Goal: Transaction & Acquisition: Purchase product/service

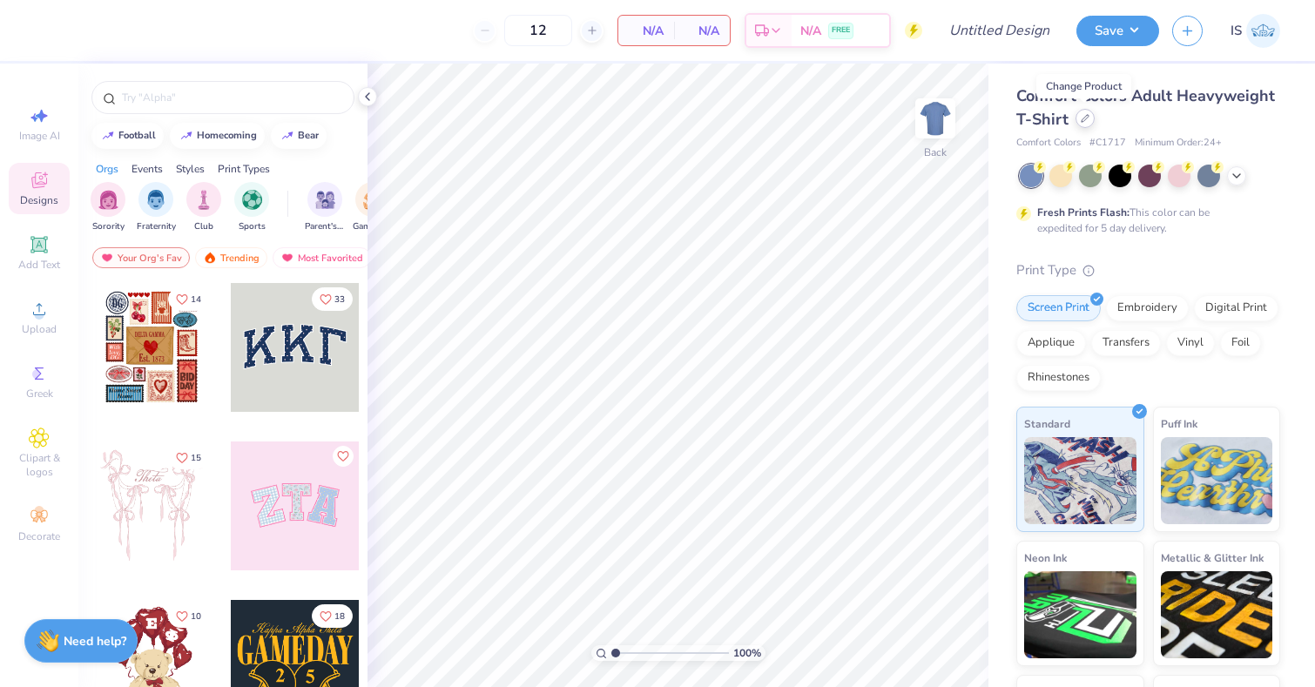
click at [1082, 122] on icon at bounding box center [1084, 118] width 9 height 9
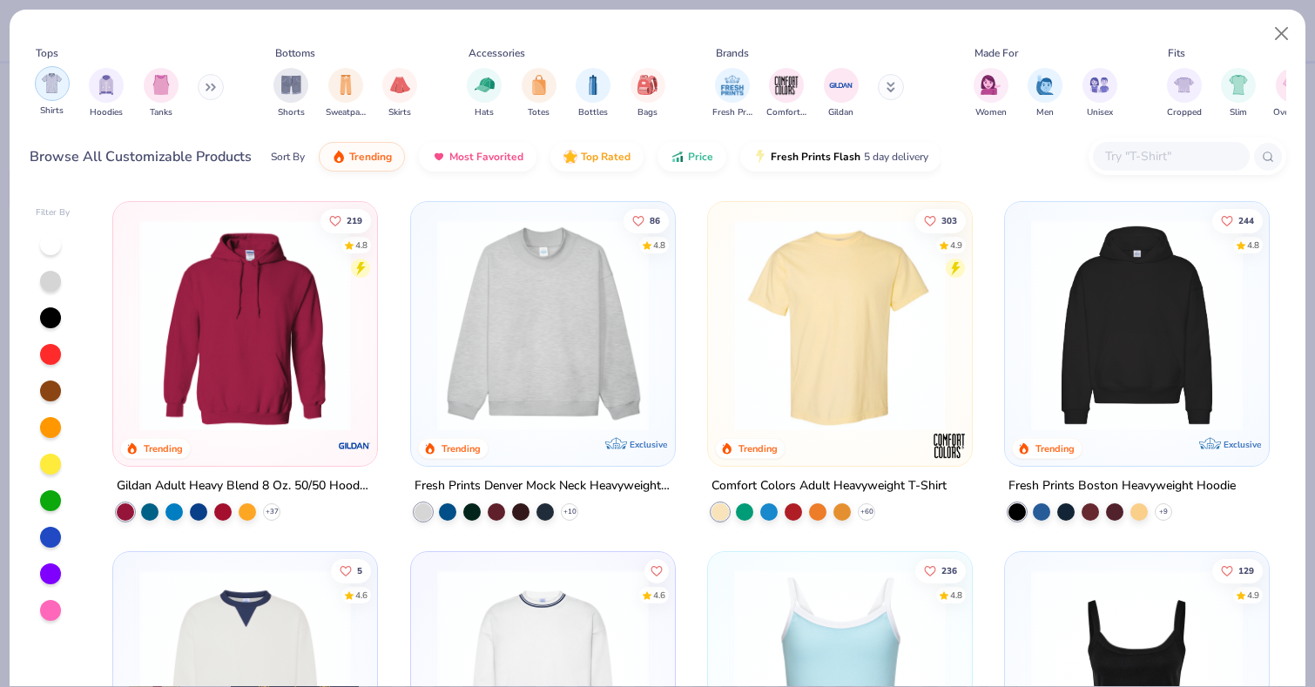
click at [44, 90] on img "filter for Shirts" at bounding box center [52, 83] width 20 height 20
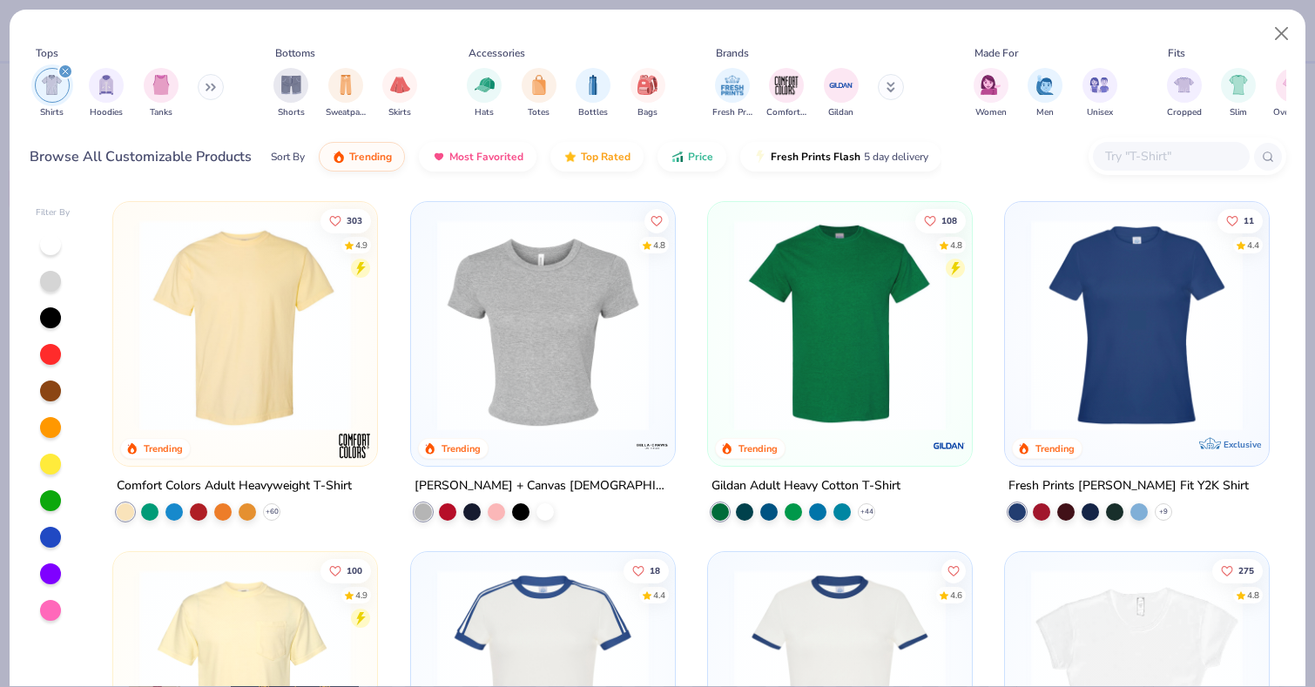
click at [262, 303] on img at bounding box center [245, 325] width 229 height 212
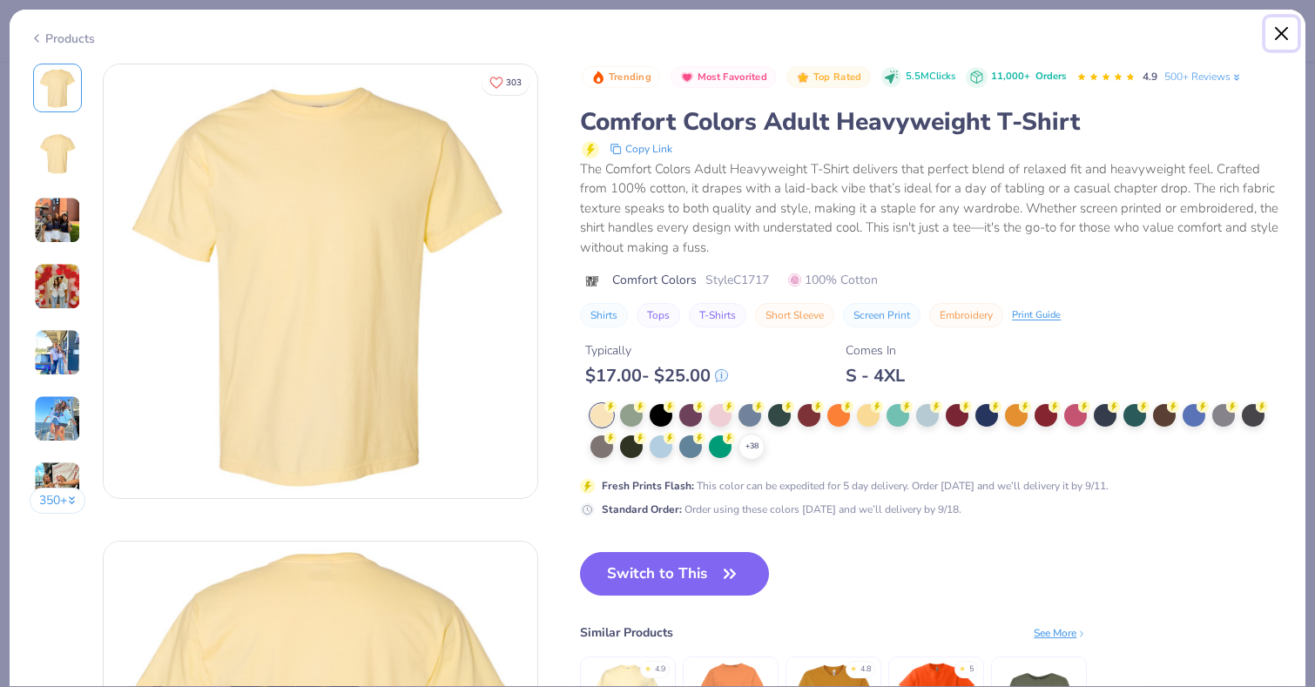
click at [1283, 26] on button "Close" at bounding box center [1281, 33] width 33 height 33
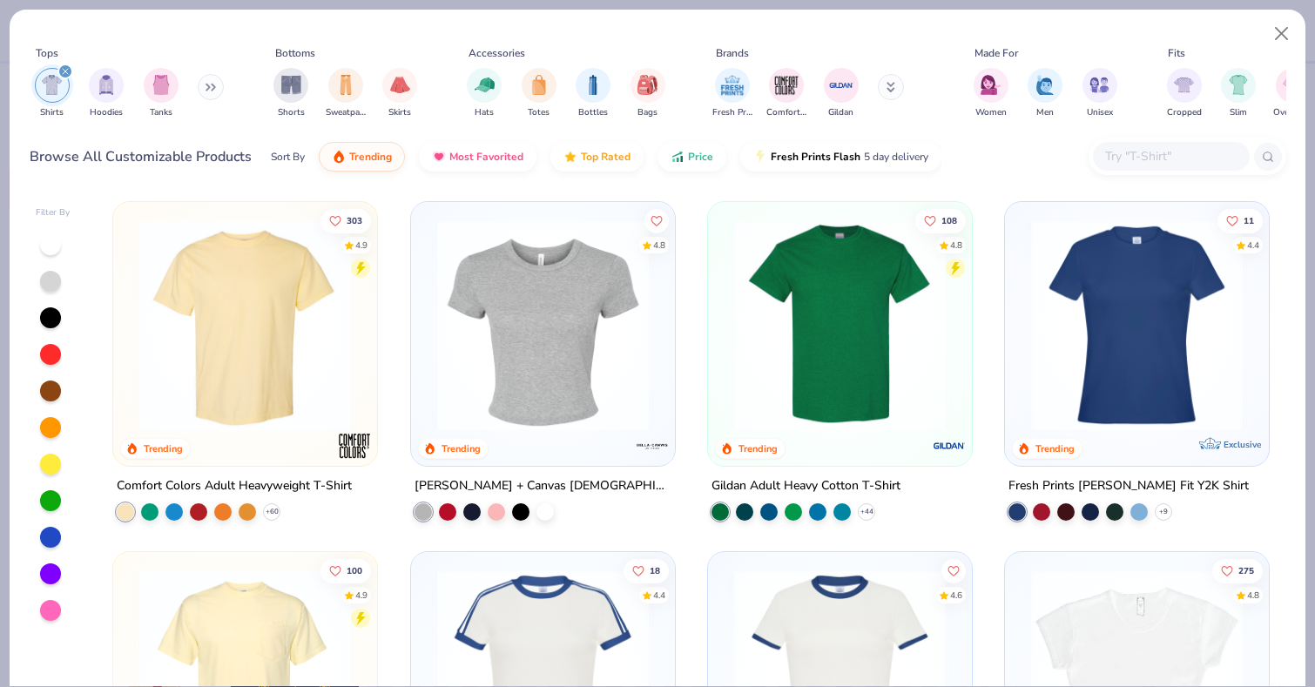
click at [872, 340] on img at bounding box center [839, 325] width 229 height 212
